Goal: Information Seeking & Learning: Check status

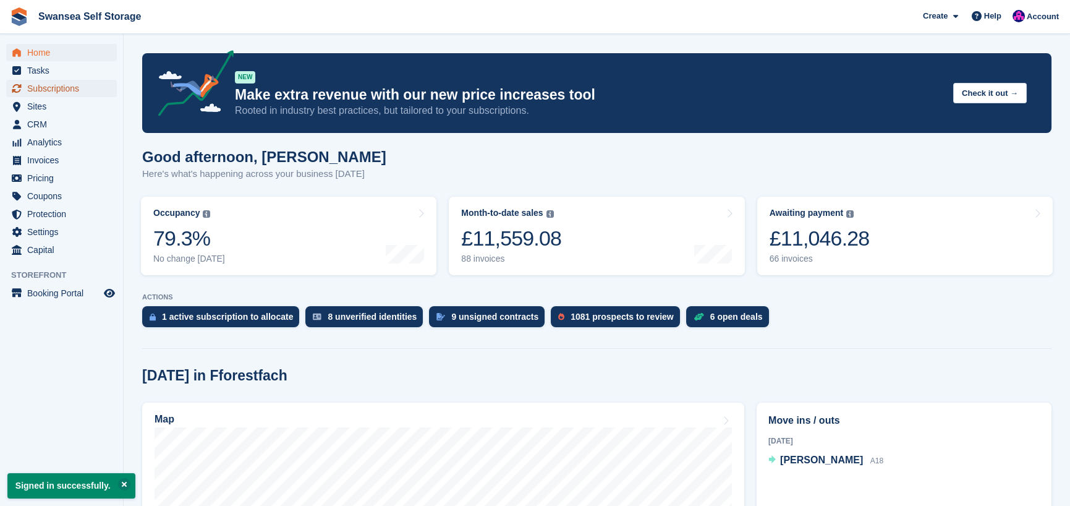
click at [68, 90] on span "Subscriptions" at bounding box center [64, 88] width 74 height 17
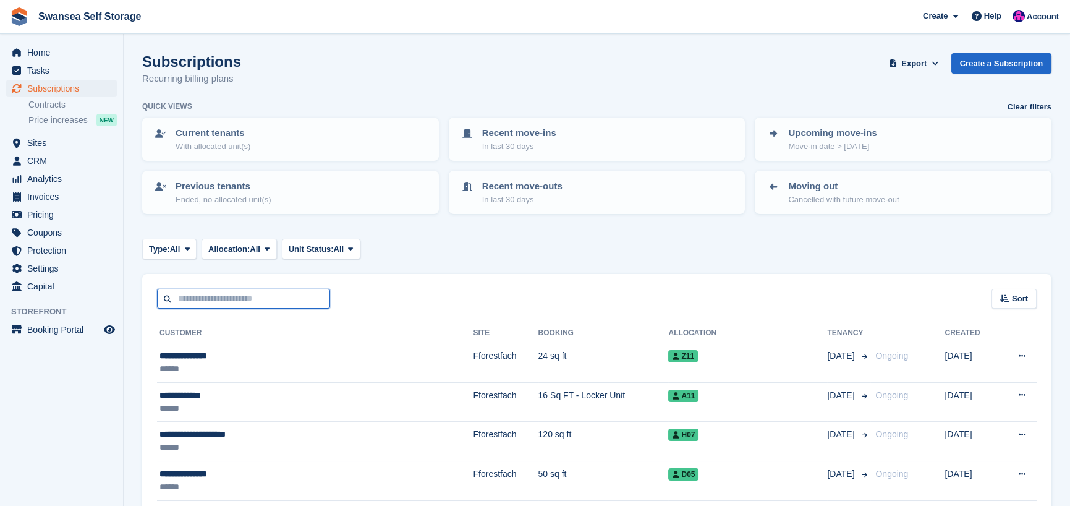
click at [215, 297] on input "text" at bounding box center [243, 299] width 173 height 20
type input "***"
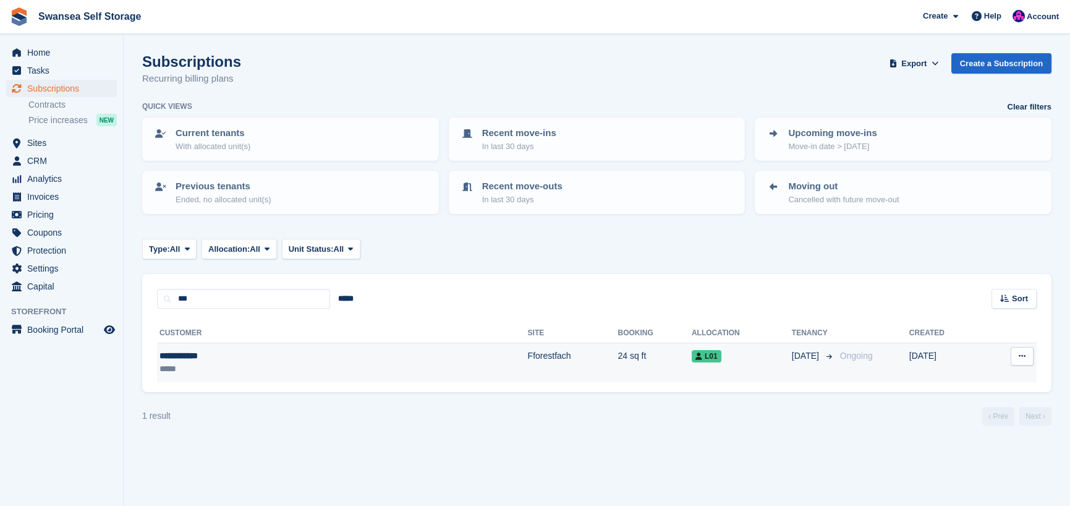
click at [618, 352] on td "24 sq ft" at bounding box center [655, 362] width 74 height 39
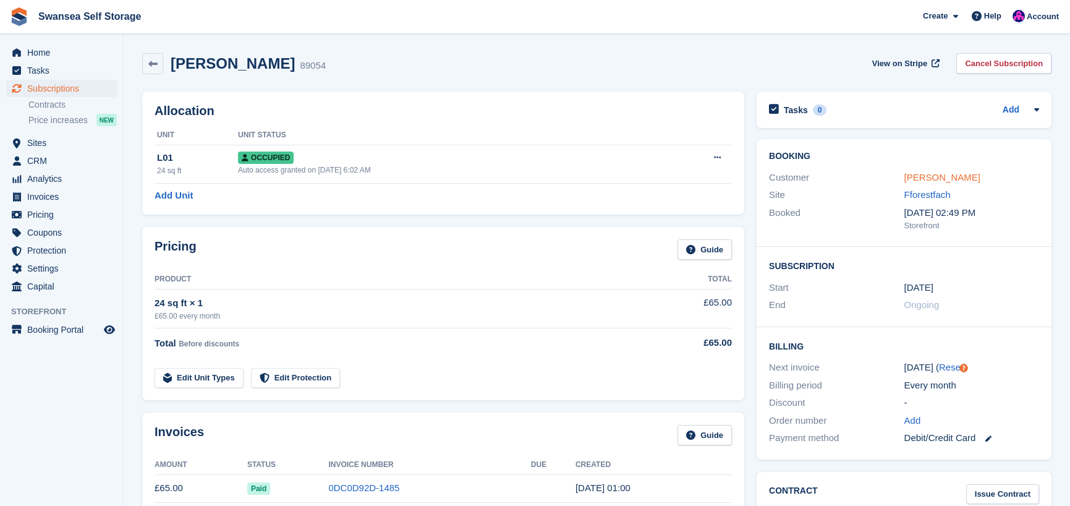
click at [927, 181] on link "[PERSON_NAME]" at bounding box center [943, 177] width 76 height 11
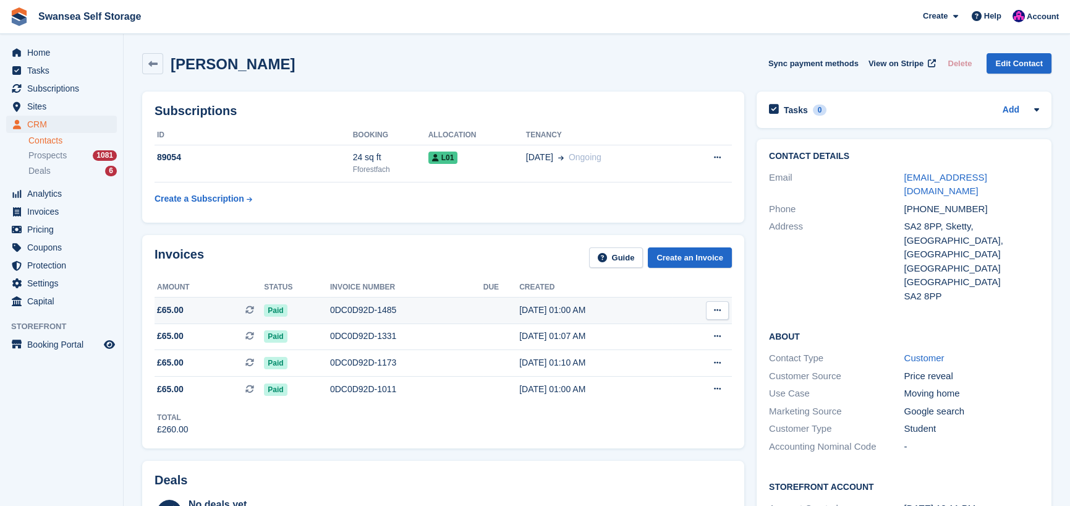
click at [356, 313] on div "0DC0D92D-1485" at bounding box center [406, 310] width 153 height 13
